Goal: Transaction & Acquisition: Purchase product/service

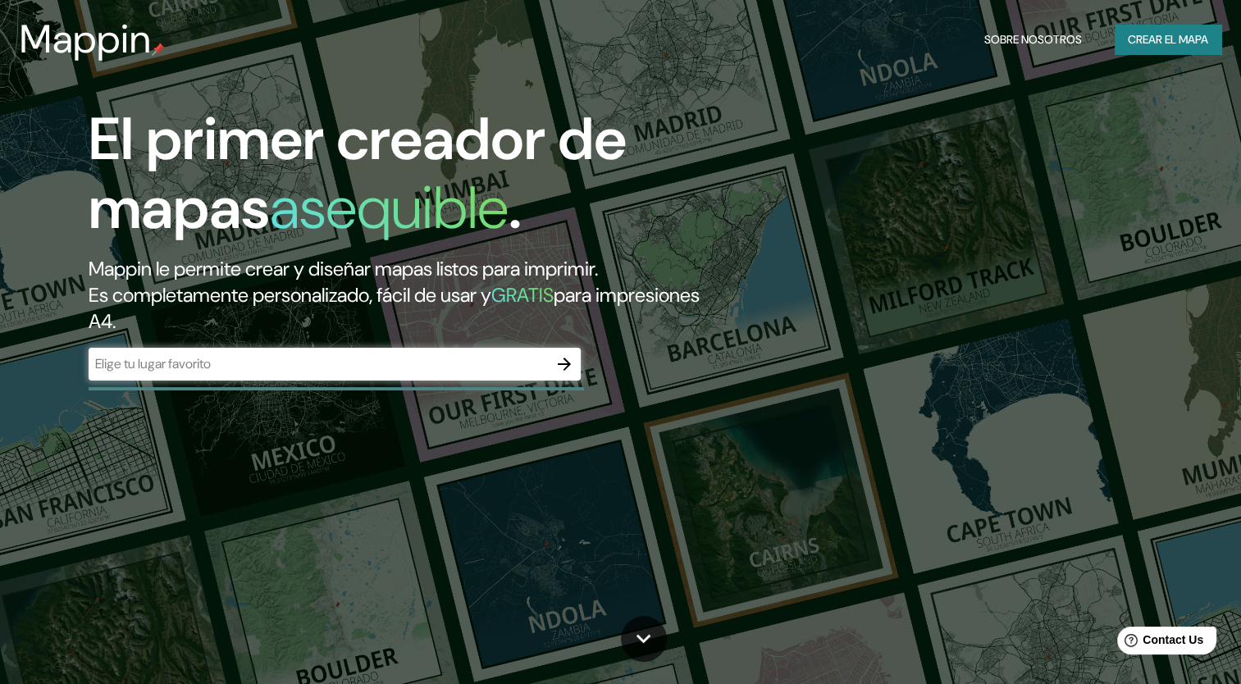
click at [1145, 43] on font "Crear el mapa" at bounding box center [1167, 40] width 80 height 20
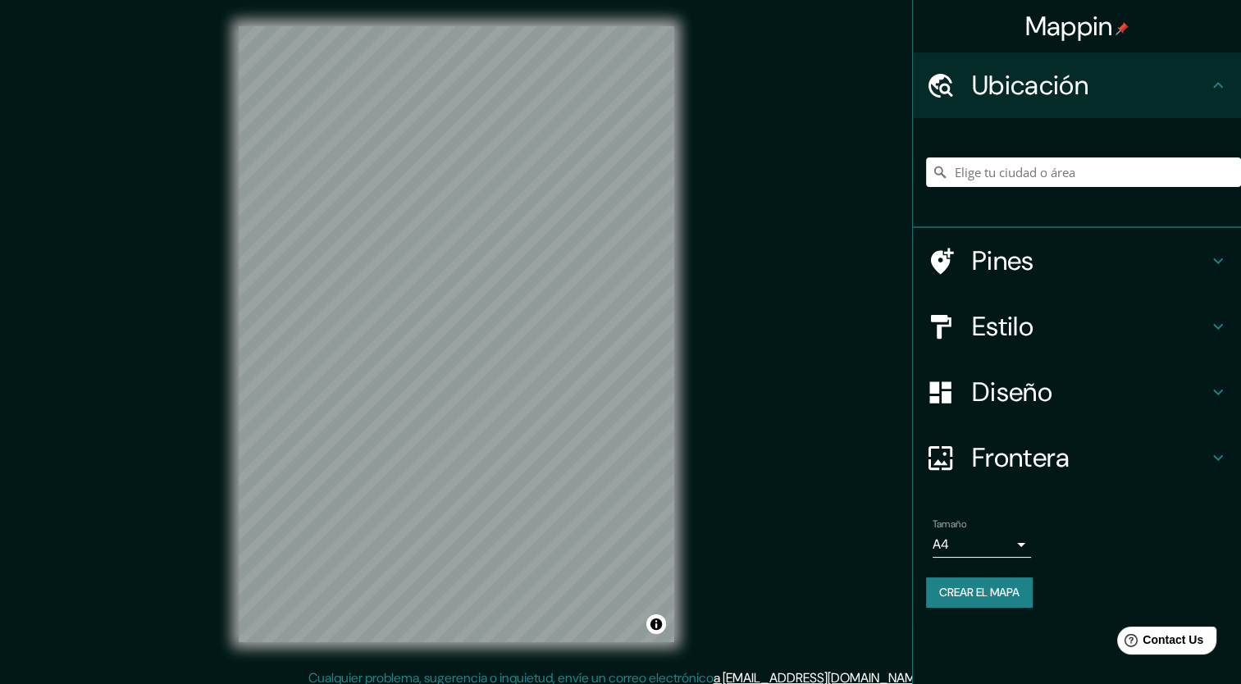
click at [686, 408] on div "© Mapbox © OpenStreetMap Improve this map" at bounding box center [456, 334] width 488 height 668
click at [1001, 169] on input "Elige tu ciudad o área" at bounding box center [1083, 172] width 315 height 30
click at [1127, 172] on input "Calle [PERSON_NAME][GEOGRAPHIC_DATA], [GEOGRAPHIC_DATA], [GEOGRAPHIC_DATA]" at bounding box center [1083, 172] width 315 height 30
type input "Calle [PERSON_NAME][GEOGRAPHIC_DATA], [GEOGRAPHIC_DATA], [GEOGRAPHIC_DATA]"
click at [1232, 175] on icon "Claro" at bounding box center [1227, 172] width 13 height 13
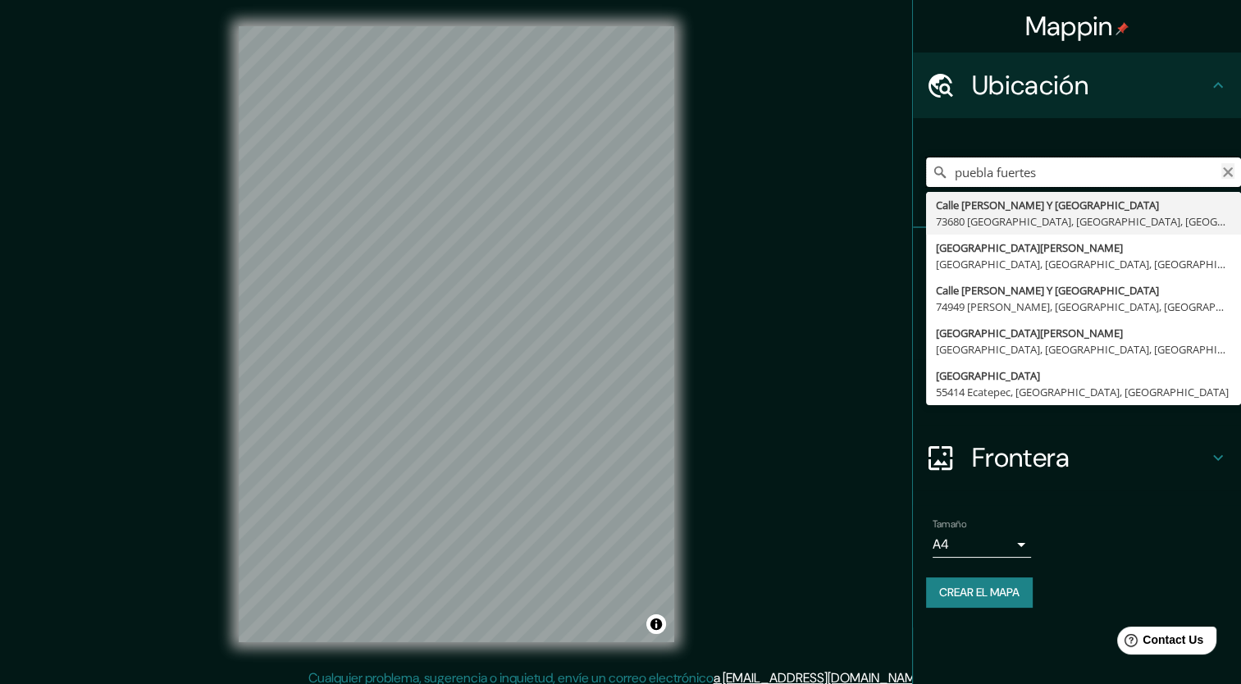
type input "puebla fuertes"
click at [1230, 177] on icon "Claro" at bounding box center [1227, 172] width 13 height 13
type input "Calle [PERSON_NAME][GEOGRAPHIC_DATA], [GEOGRAPHIC_DATA], [GEOGRAPHIC_DATA]"
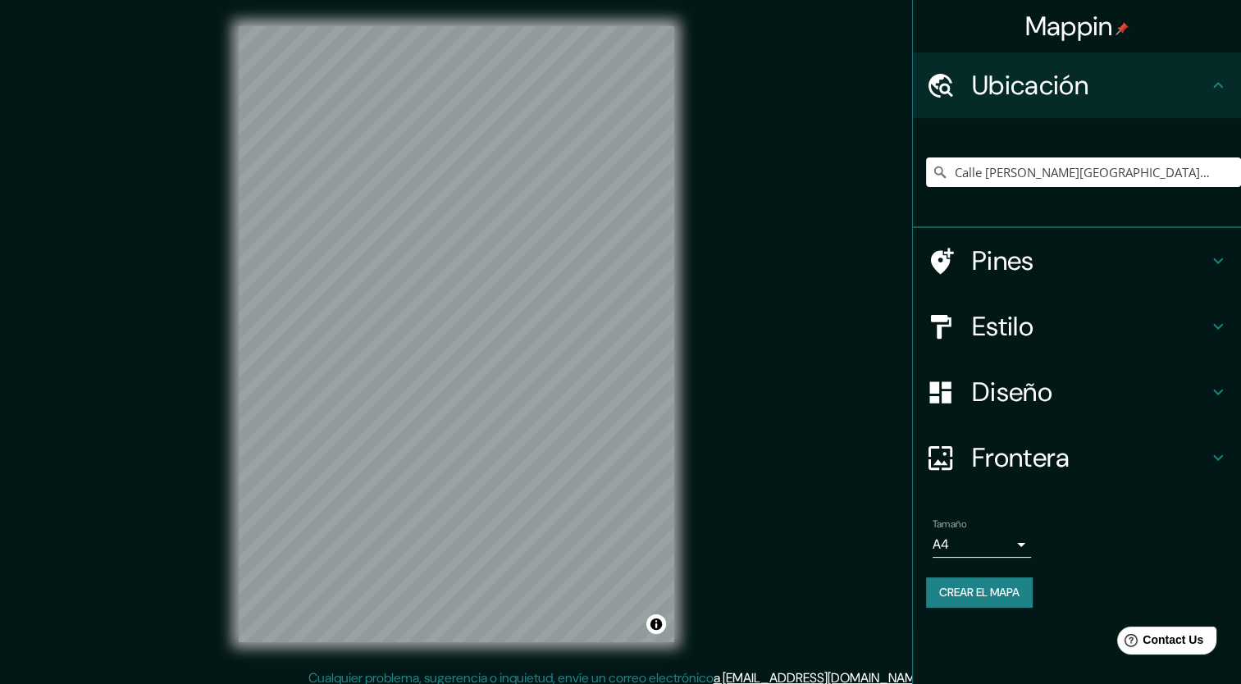
click at [1039, 257] on h4 "Pines" at bounding box center [1090, 260] width 236 height 33
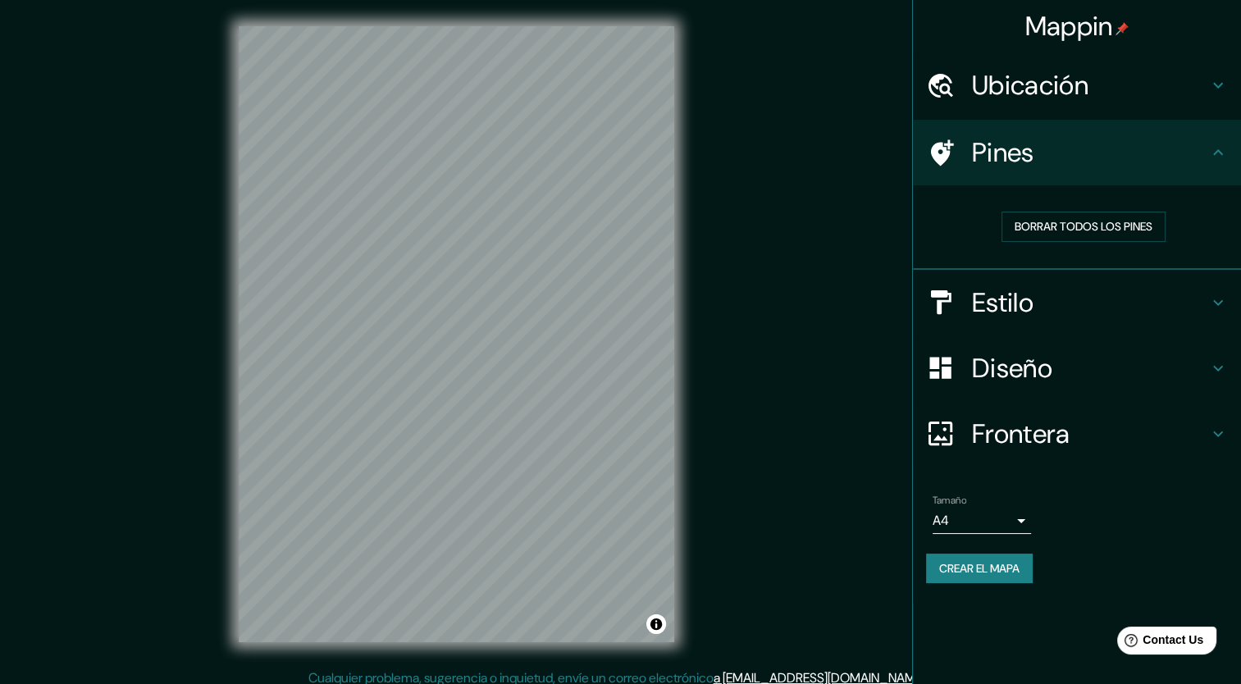
click at [1215, 157] on icon at bounding box center [1218, 153] width 20 height 20
click at [1220, 298] on icon at bounding box center [1218, 303] width 20 height 20
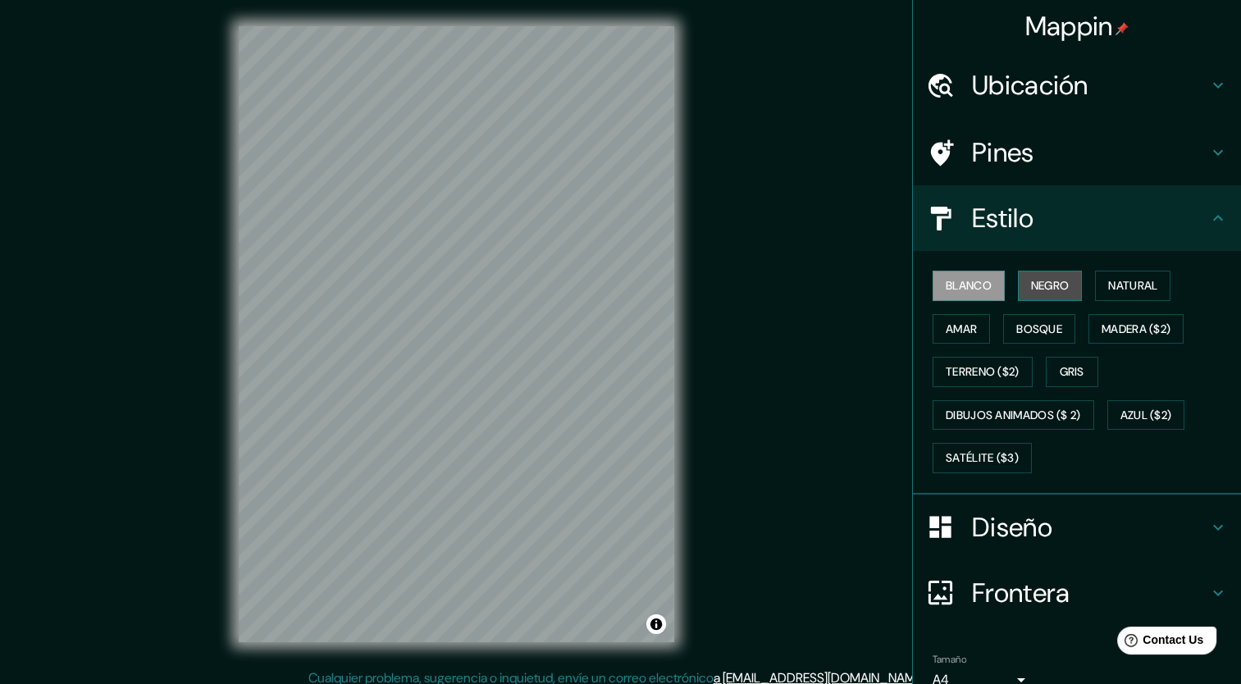
click at [1040, 294] on font "Negro" at bounding box center [1050, 285] width 39 height 20
click at [945, 289] on font "Blanco" at bounding box center [968, 285] width 46 height 20
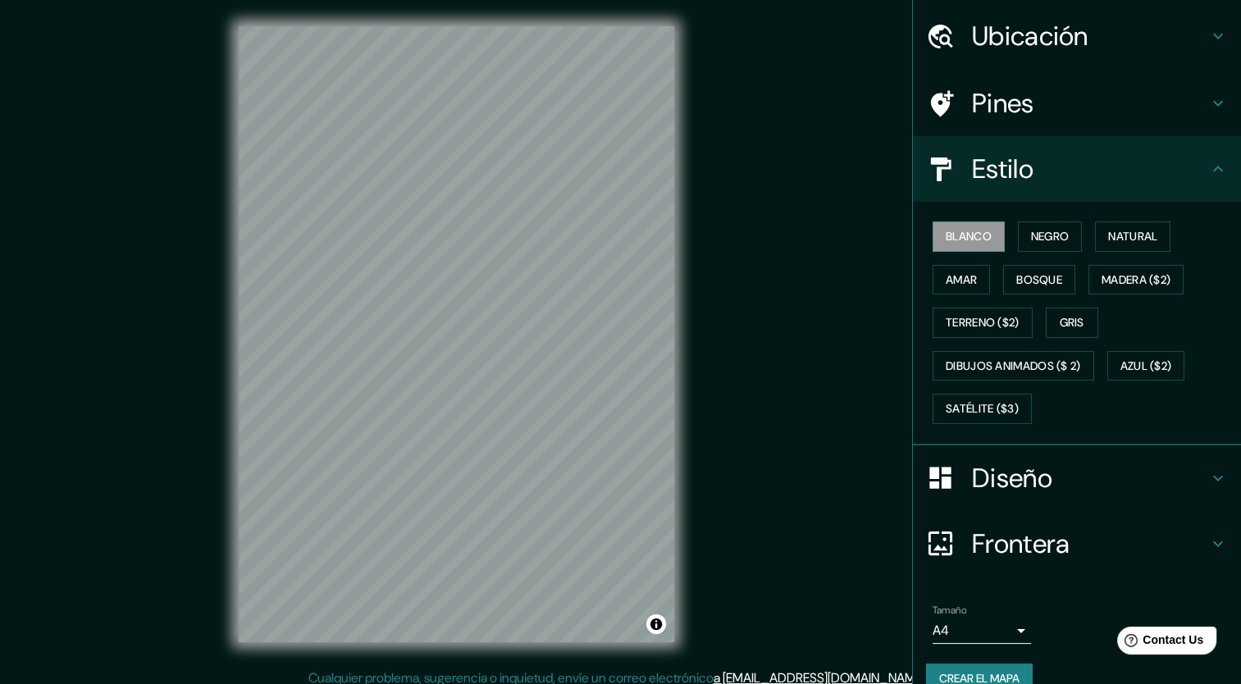
scroll to position [75, 0]
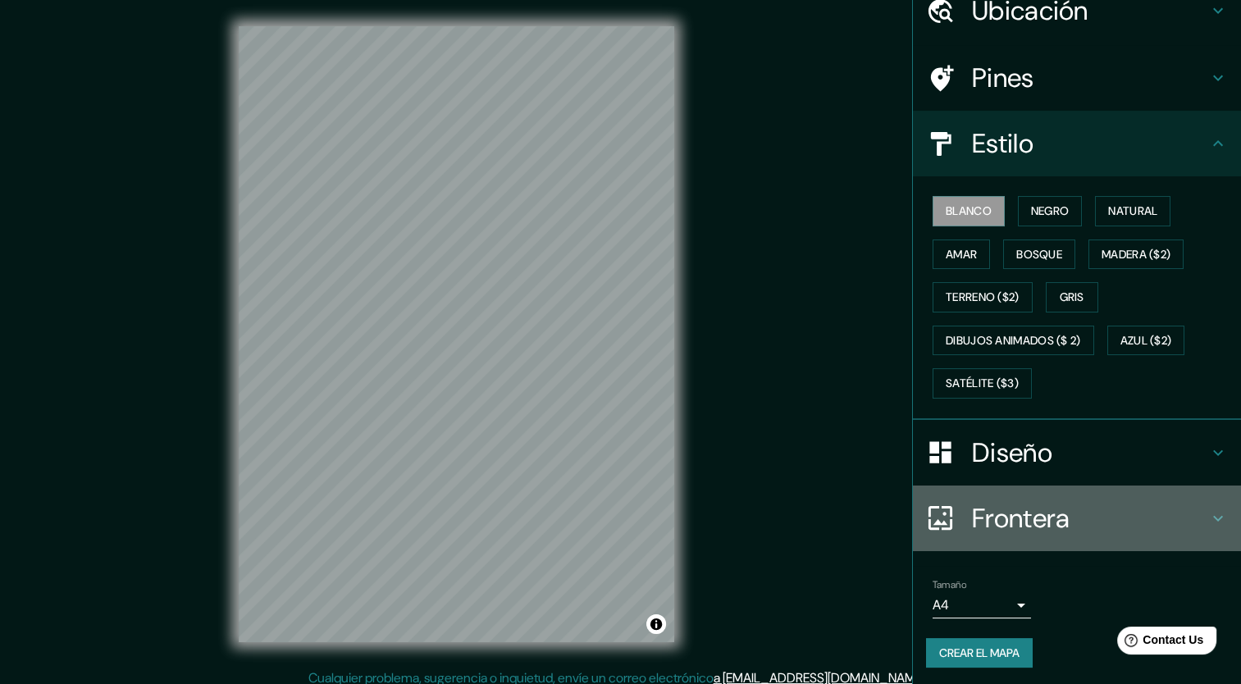
click at [1210, 515] on icon at bounding box center [1218, 518] width 20 height 20
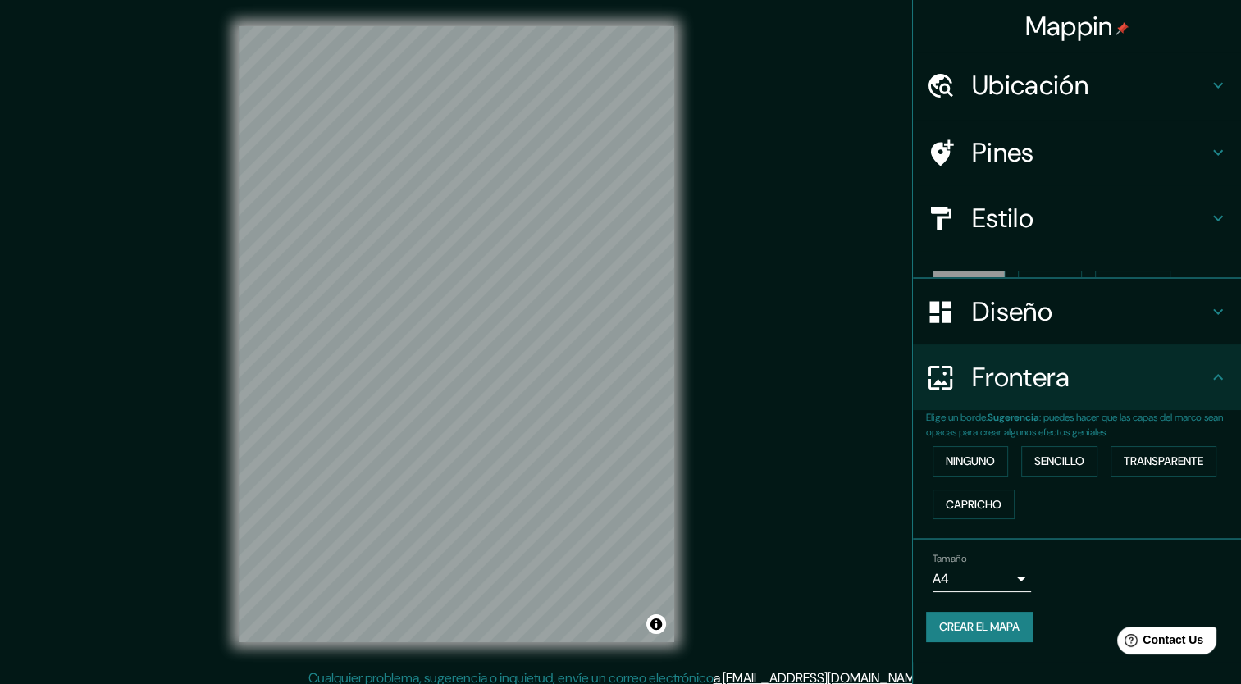
scroll to position [0, 0]
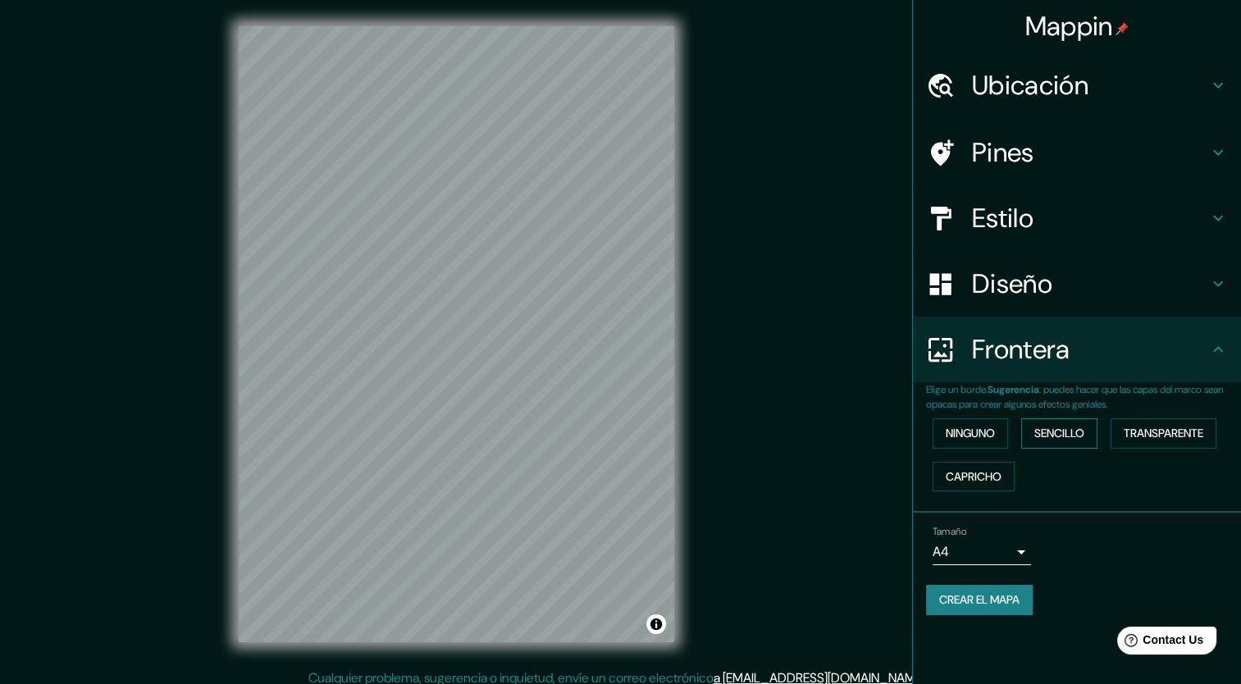
click at [1066, 441] on font "Sencillo" at bounding box center [1059, 433] width 50 height 20
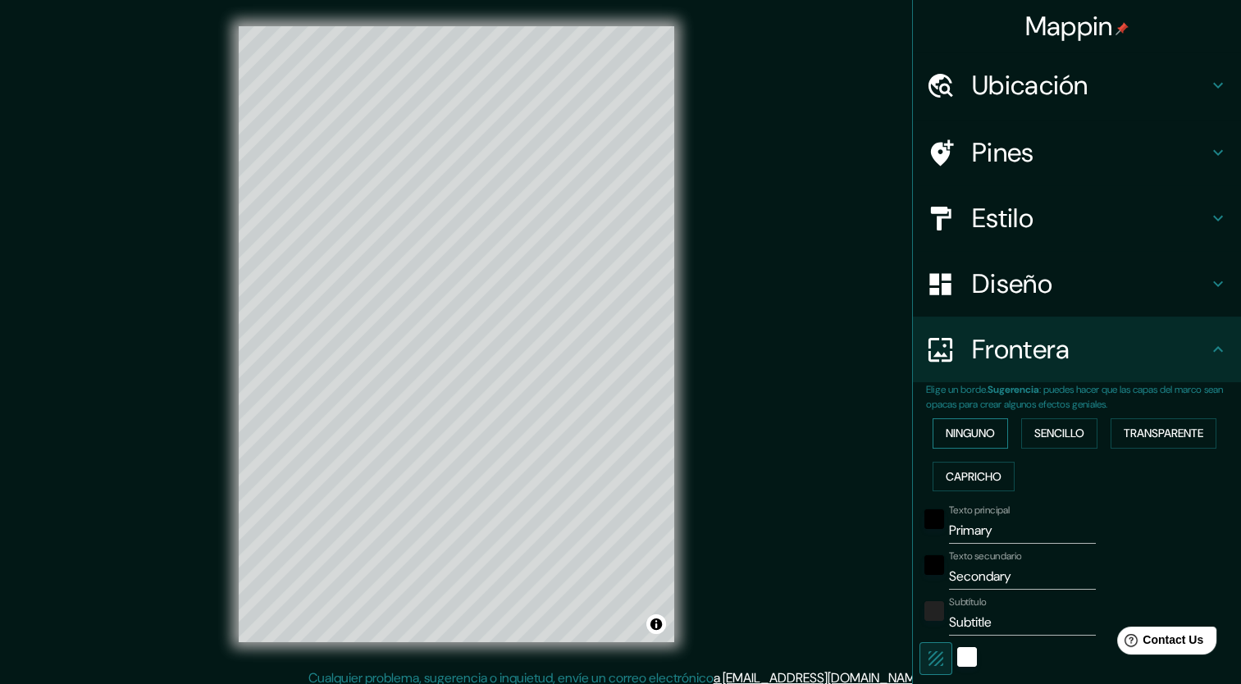
click at [968, 433] on font "Ninguno" at bounding box center [969, 433] width 49 height 20
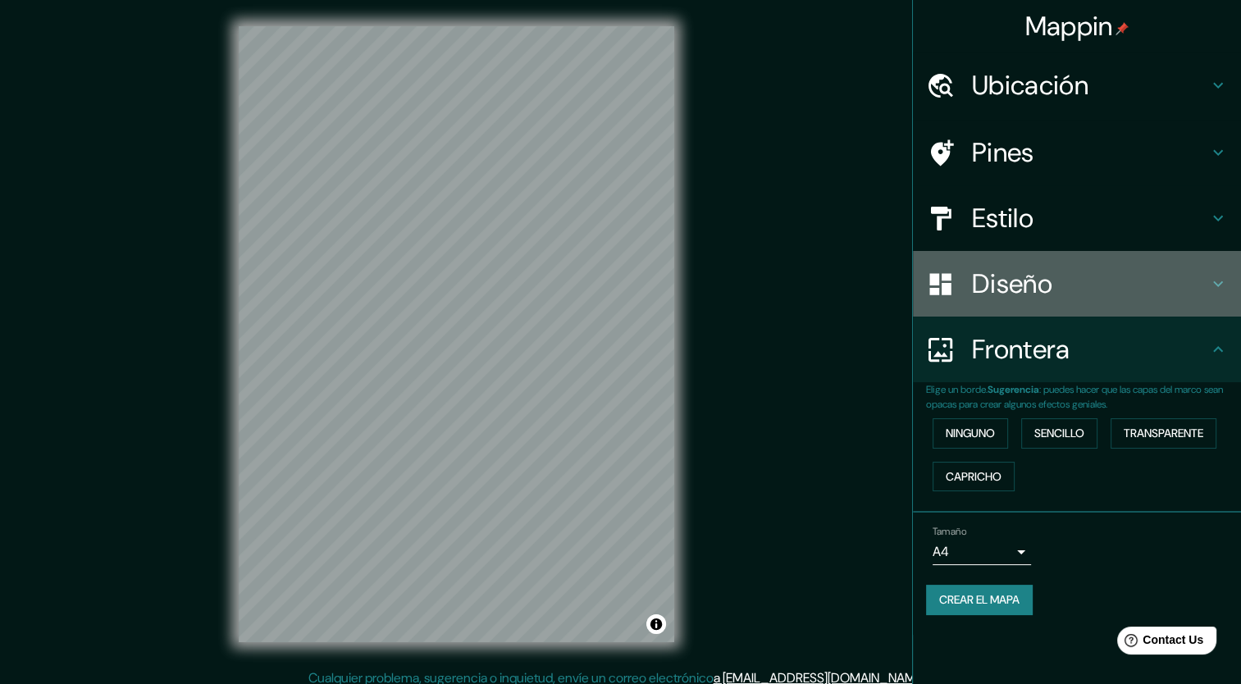
click at [1005, 289] on h4 "Diseño" at bounding box center [1090, 283] width 236 height 33
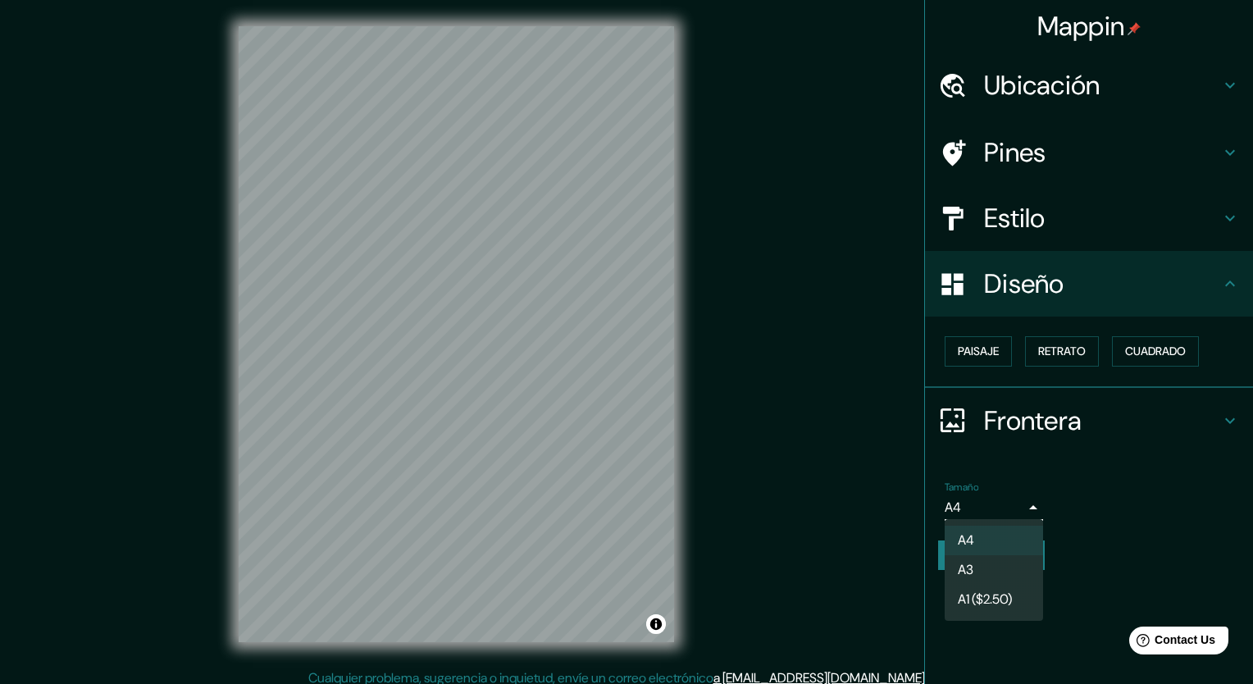
click at [1018, 506] on body "Mappin Ubicación [STREET_ADDRESS][PERSON_NAME] Pines Estilo Diseño Paisaje Retr…" at bounding box center [626, 342] width 1253 height 684
click at [1031, 507] on div at bounding box center [626, 342] width 1253 height 684
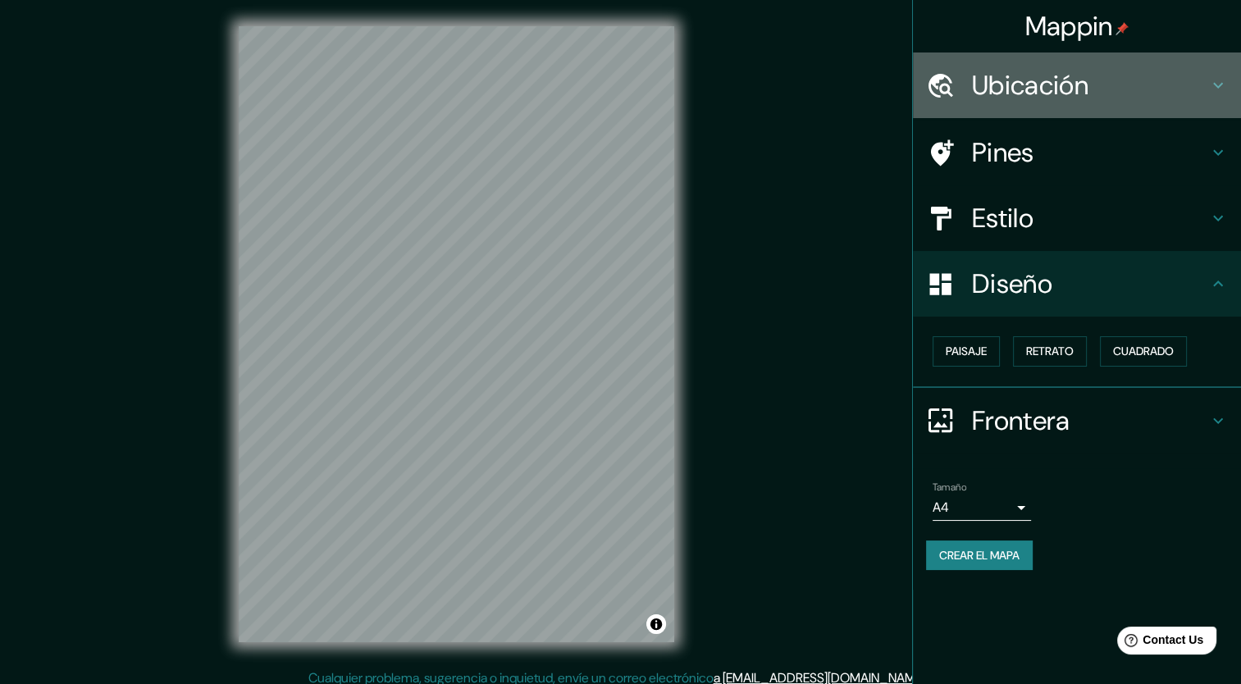
click at [1049, 90] on h4 "Ubicación" at bounding box center [1090, 85] width 236 height 33
